Goal: Information Seeking & Learning: Learn about a topic

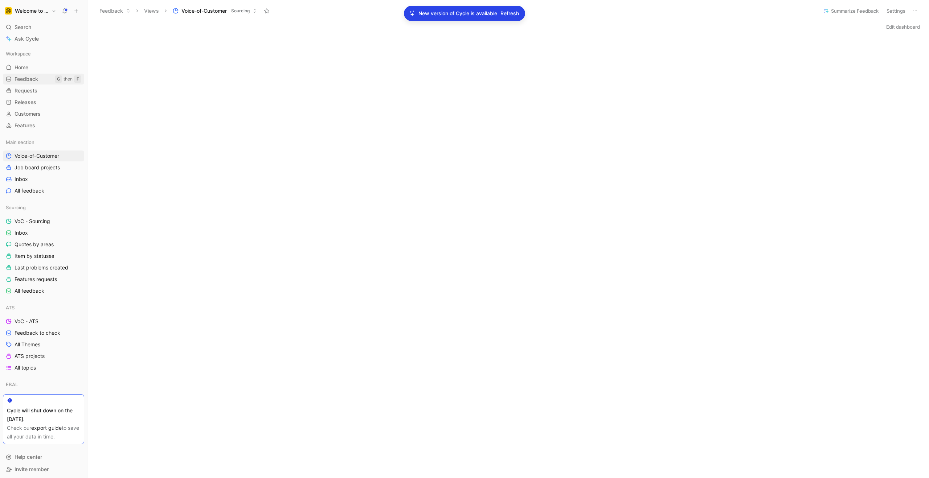
click at [29, 80] on span "Feedback" at bounding box center [27, 78] width 24 height 7
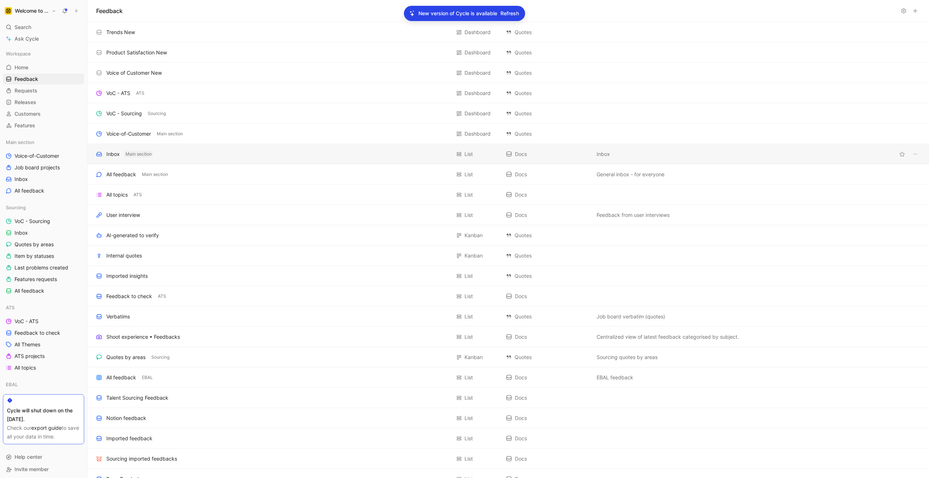
click at [135, 157] on span "Main section" at bounding box center [139, 154] width 26 height 7
click at [112, 154] on div "Inbox" at bounding box center [112, 154] width 13 height 9
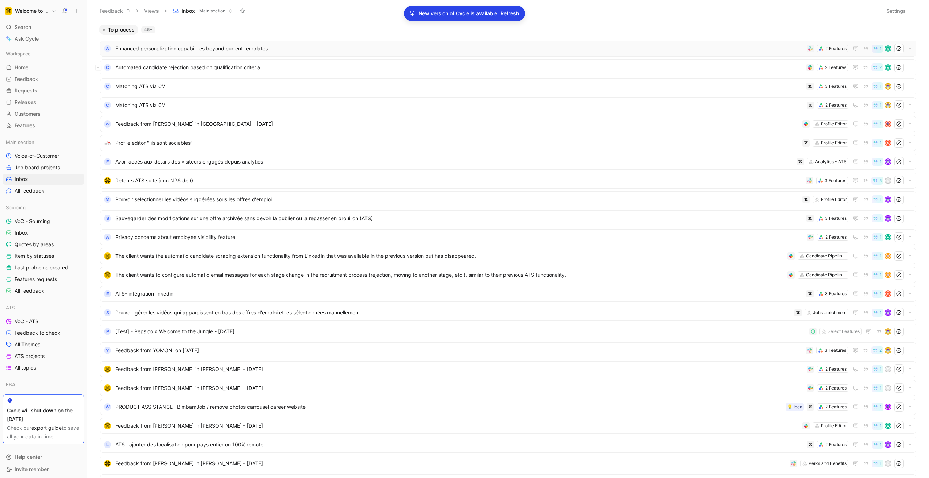
click at [377, 50] on span "Enhanced personalization capabilities beyond current templates" at bounding box center [459, 48] width 688 height 9
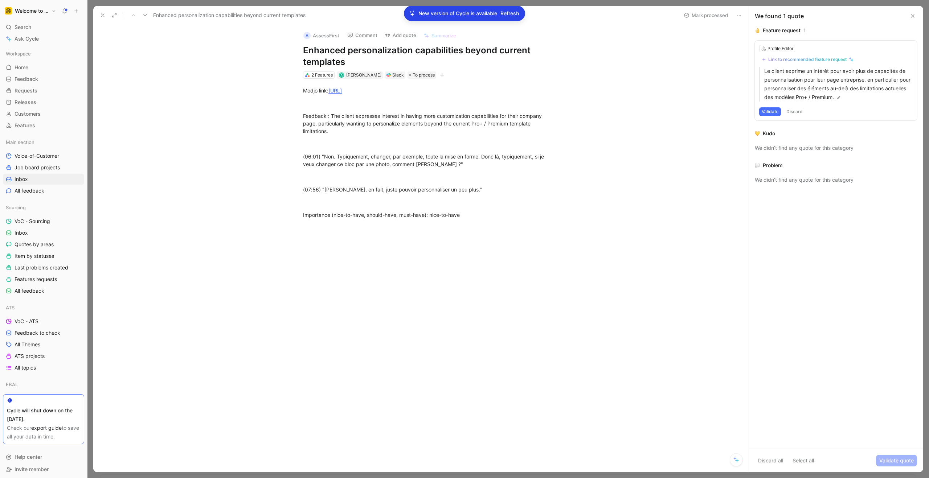
click at [912, 17] on icon at bounding box center [913, 16] width 6 height 6
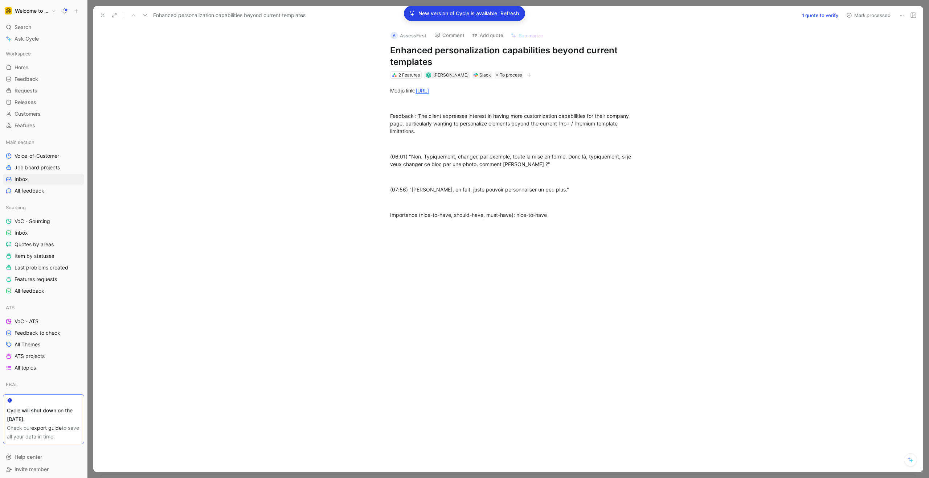
click at [106, 15] on button at bounding box center [103, 15] width 10 height 10
